Goal: Find specific page/section: Find specific page/section

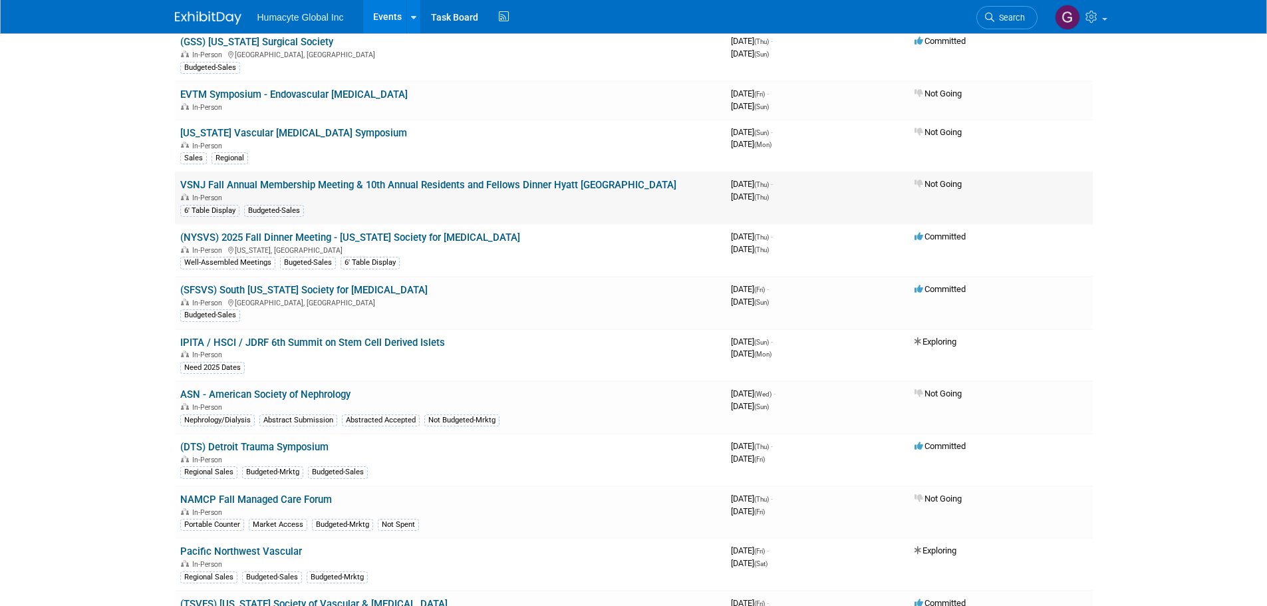
scroll to position [178, 0]
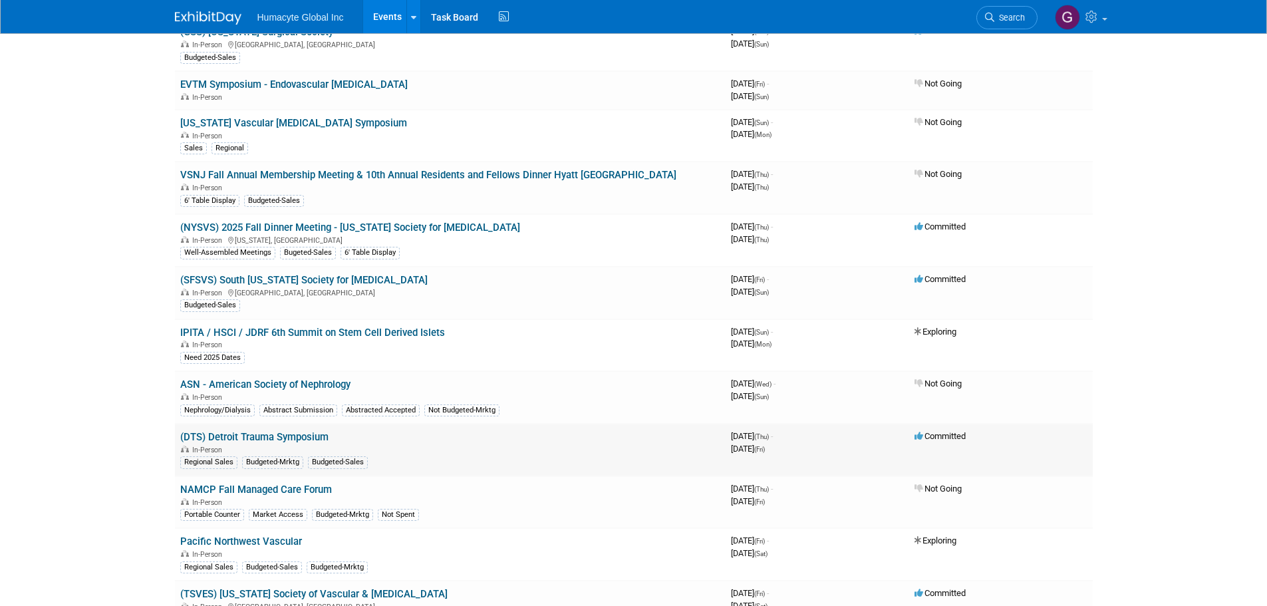
click at [265, 434] on link "(DTS) Detroit Trauma Symposium" at bounding box center [254, 437] width 148 height 12
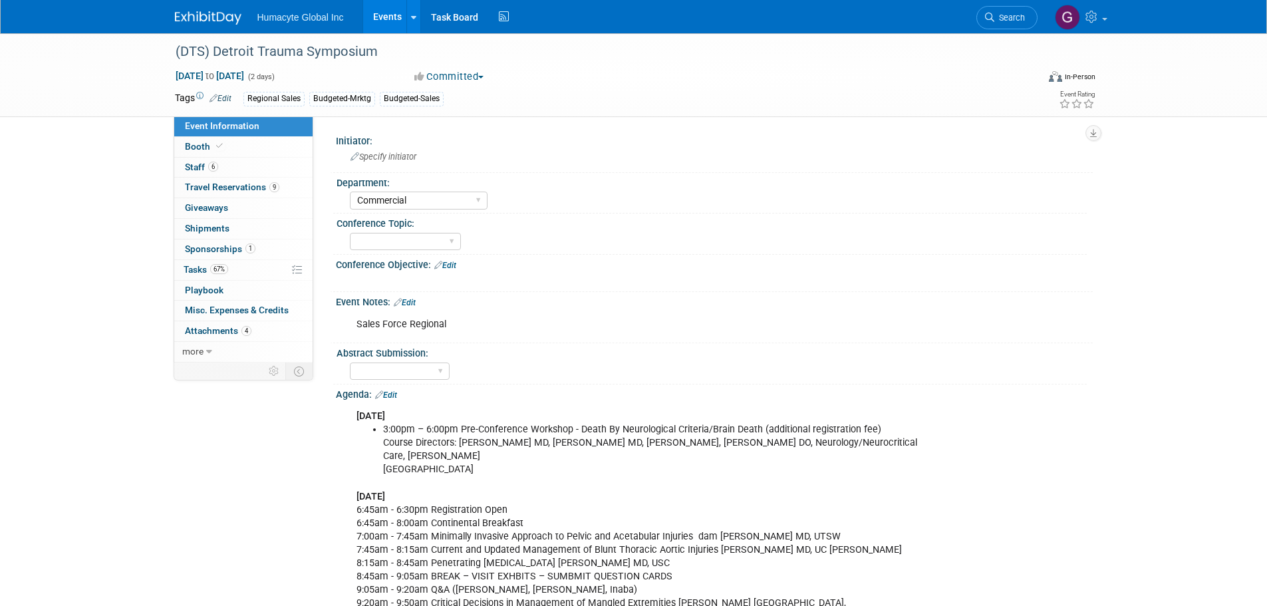
select select "Commercial"
click at [239, 184] on span "Travel Reservations 9" at bounding box center [232, 187] width 94 height 11
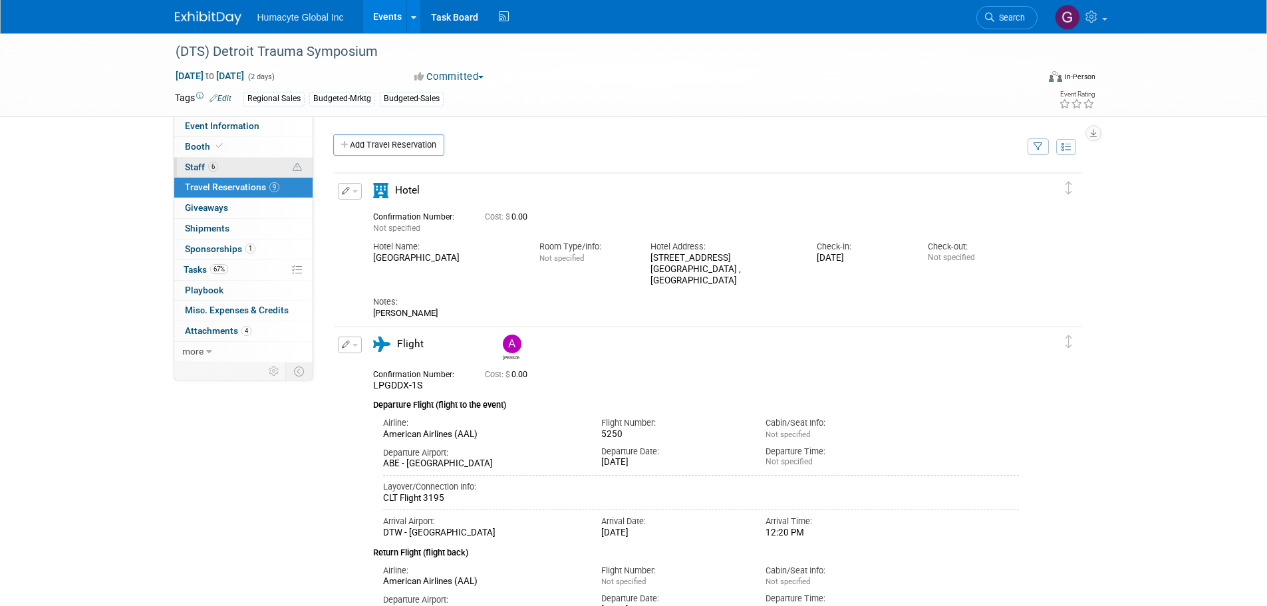
click at [184, 164] on link "6 Staff 6" at bounding box center [243, 168] width 138 height 20
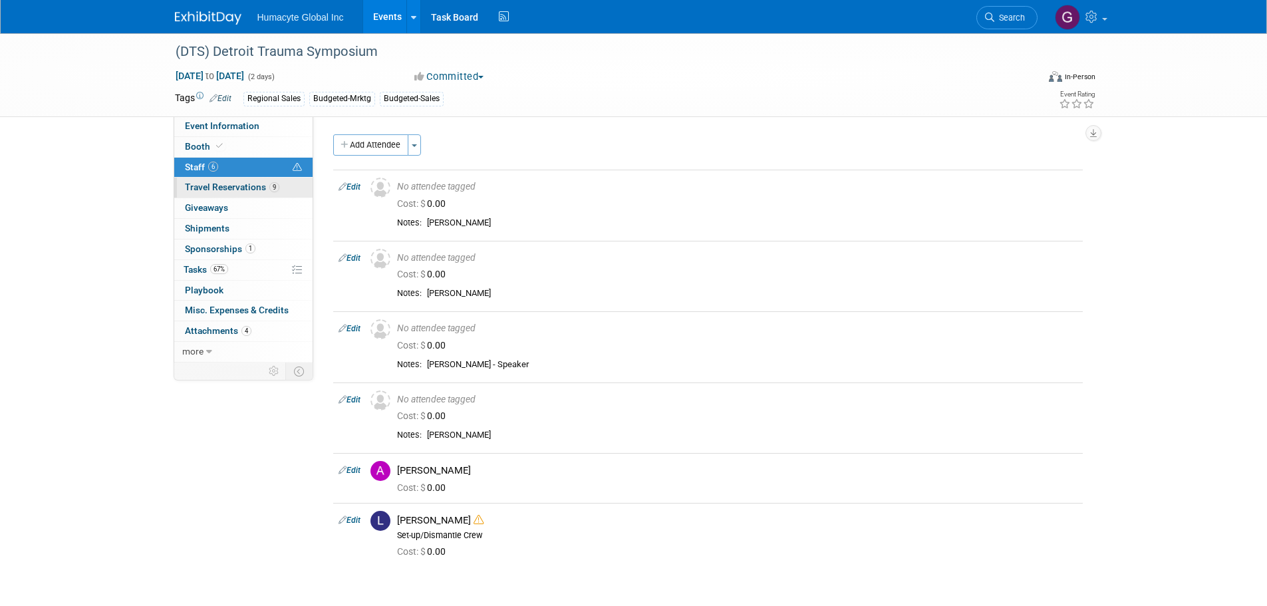
click at [238, 182] on span "Travel Reservations 9" at bounding box center [232, 187] width 94 height 11
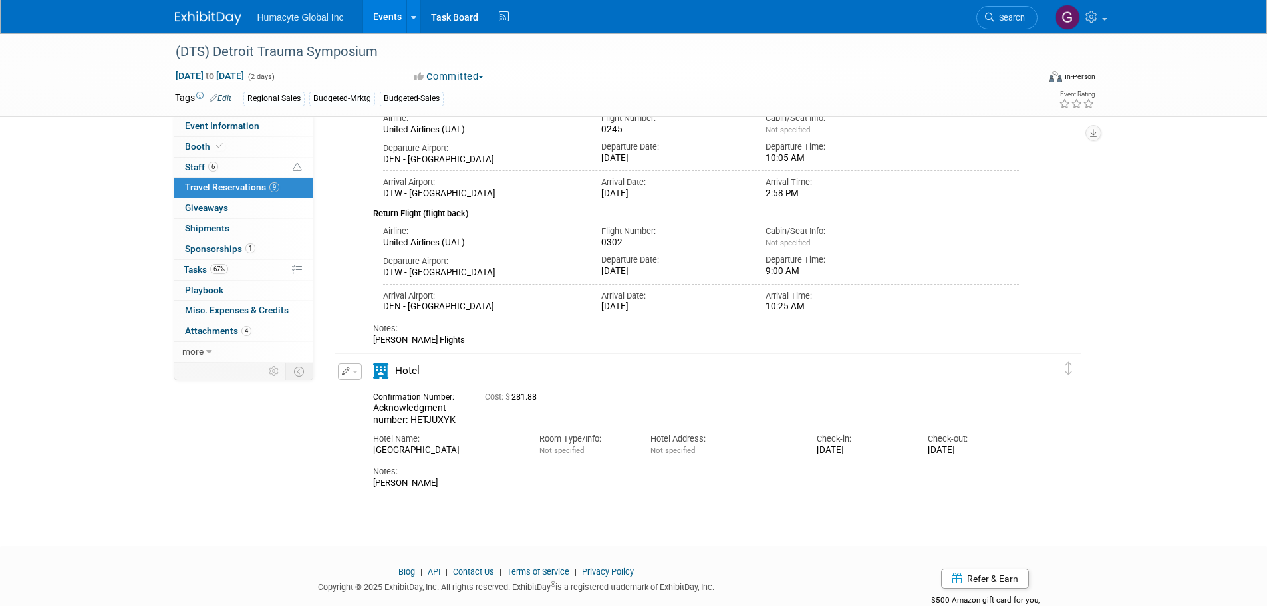
scroll to position [1404, 0]
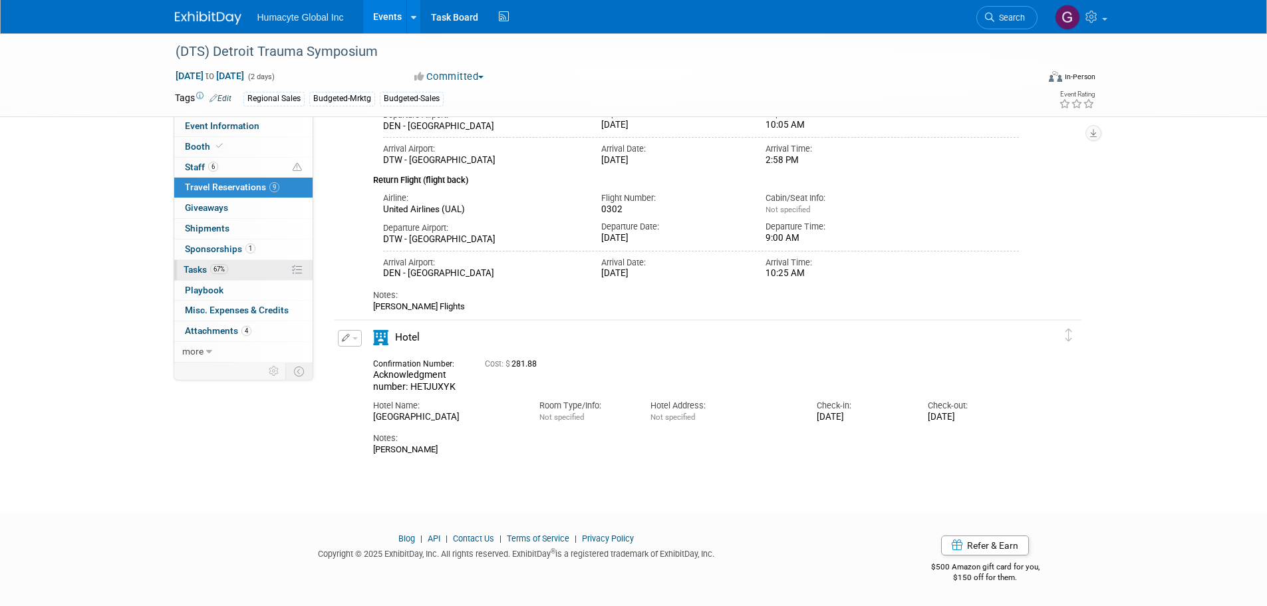
click at [198, 268] on span "Tasks 67%" at bounding box center [206, 269] width 45 height 11
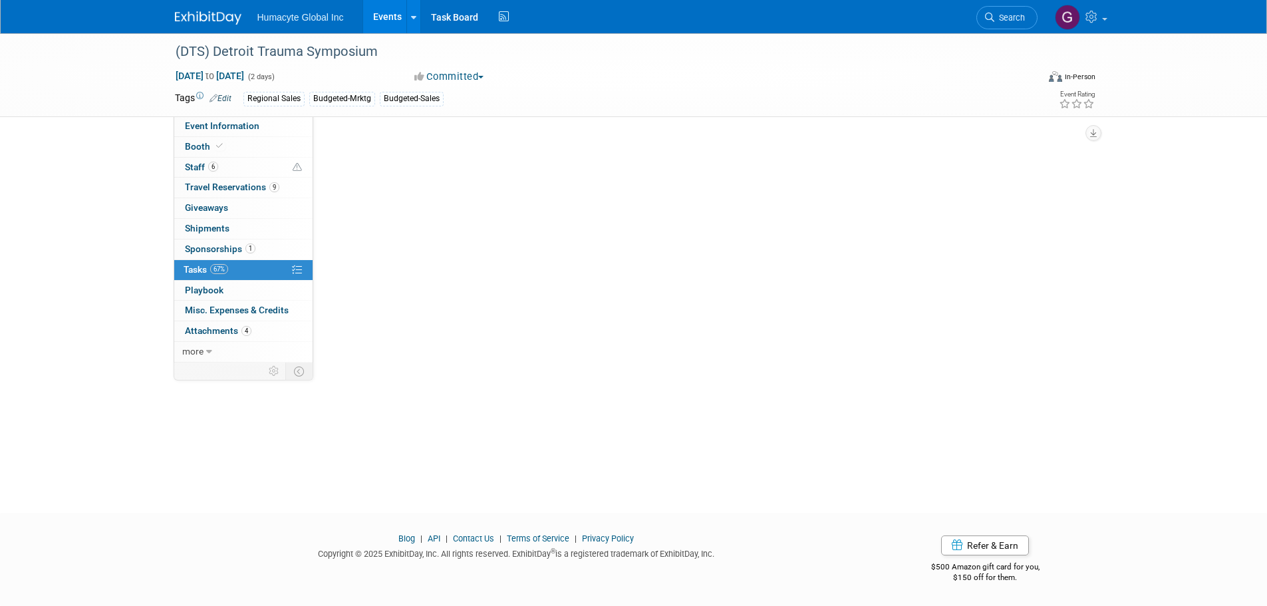
scroll to position [0, 0]
